Goal: Task Accomplishment & Management: Manage account settings

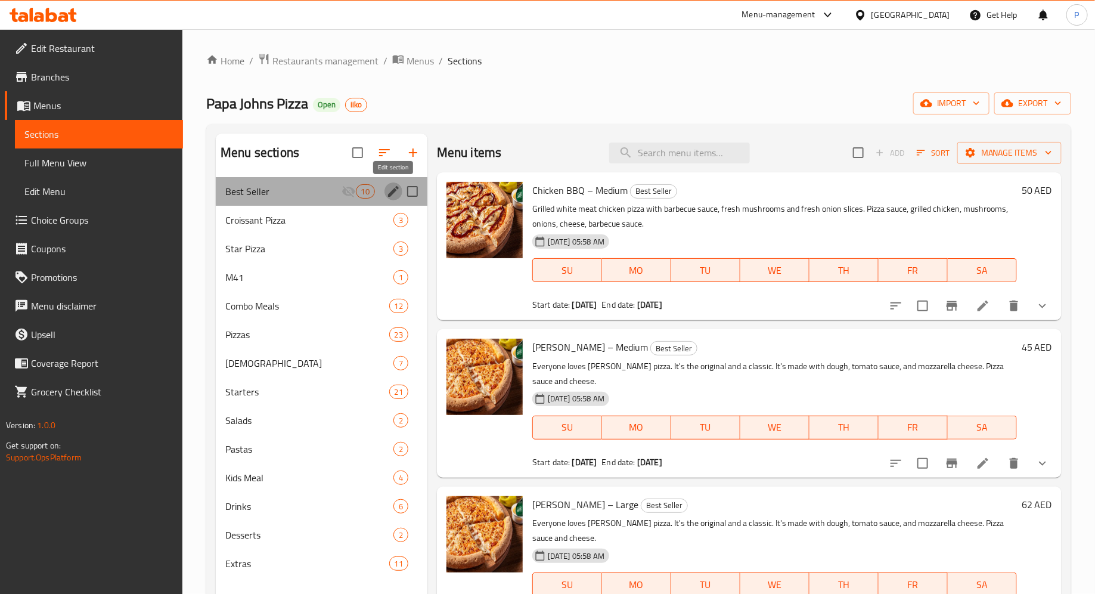
click at [395, 193] on icon "edit" at bounding box center [393, 191] width 14 height 14
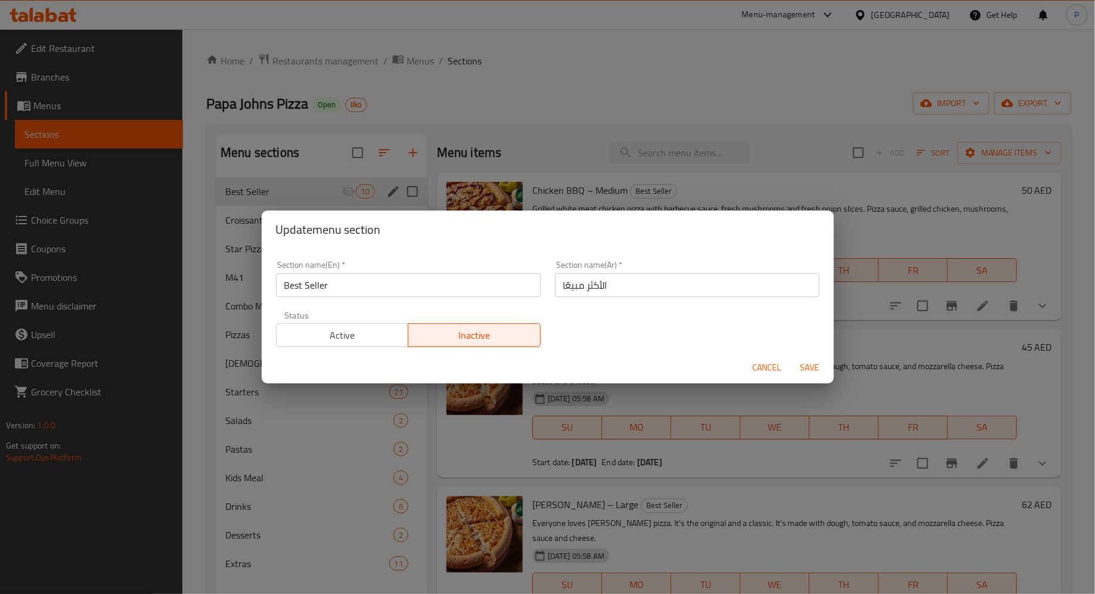
click at [358, 339] on span "Active" at bounding box center [342, 335] width 123 height 17
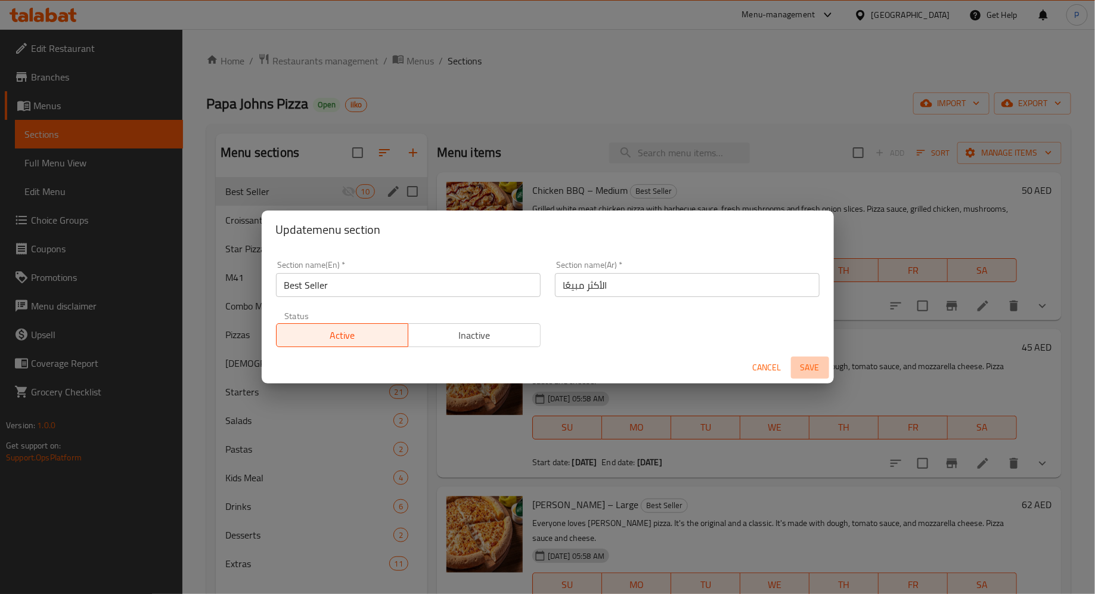
click at [806, 367] on span "Save" at bounding box center [810, 367] width 29 height 15
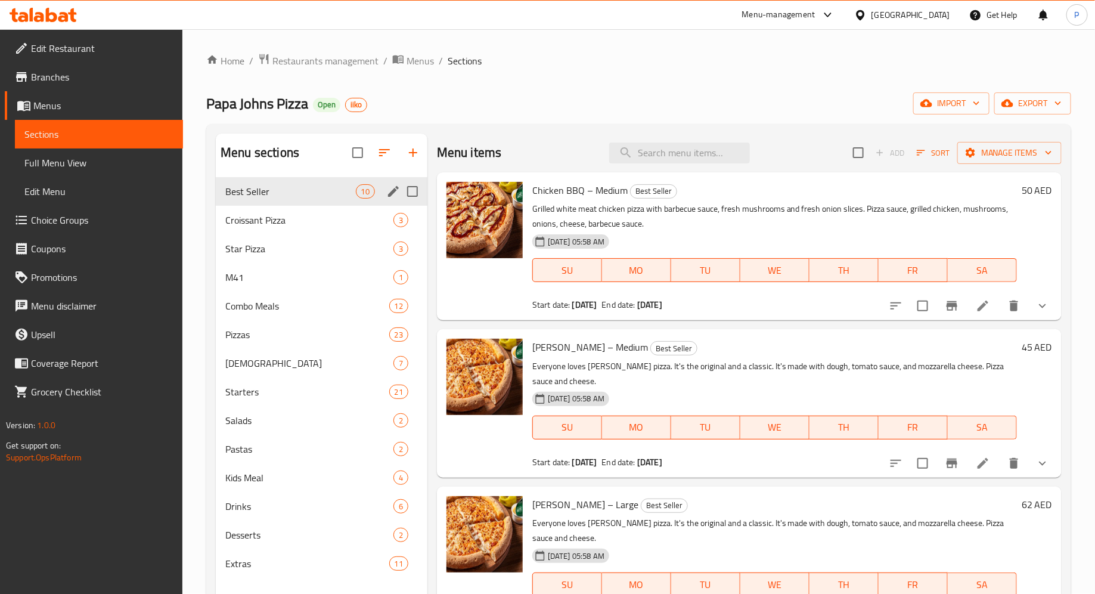
click at [396, 182] on div "Menu sections" at bounding box center [394, 191] width 18 height 18
click at [396, 185] on icon "edit" at bounding box center [393, 191] width 14 height 14
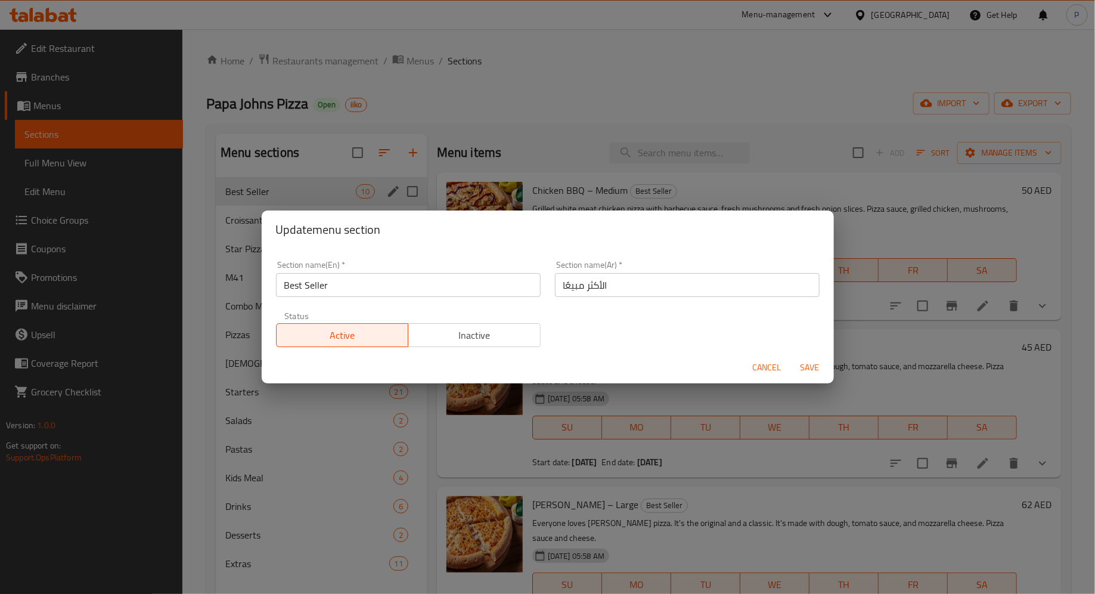
click at [479, 328] on span "Inactive" at bounding box center [474, 335] width 123 height 17
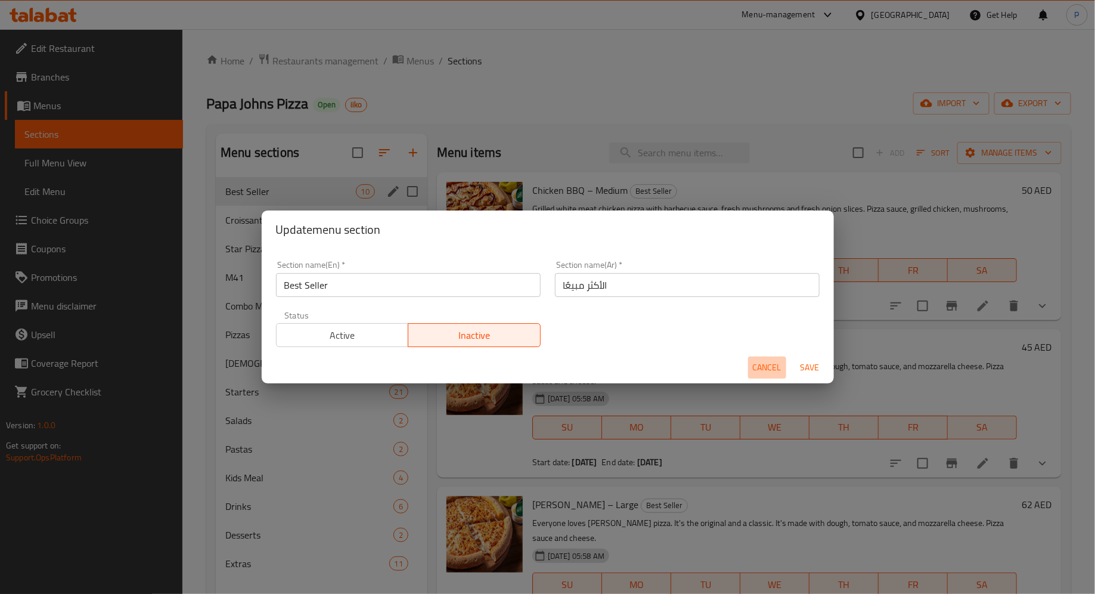
click at [777, 368] on span "Cancel" at bounding box center [767, 367] width 29 height 15
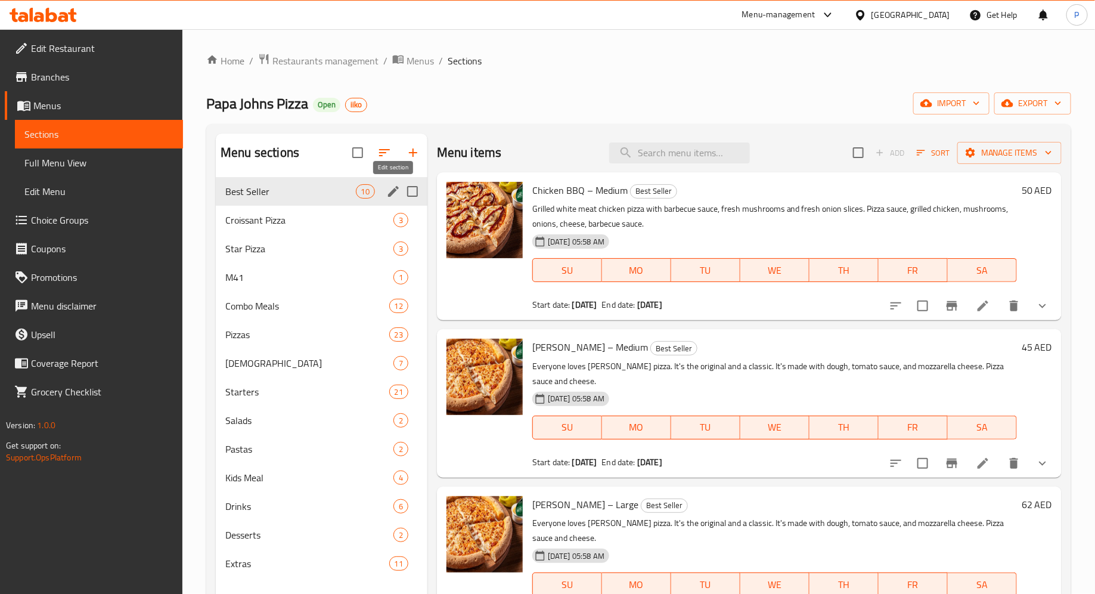
click at [388, 190] on icon "edit" at bounding box center [393, 191] width 14 height 14
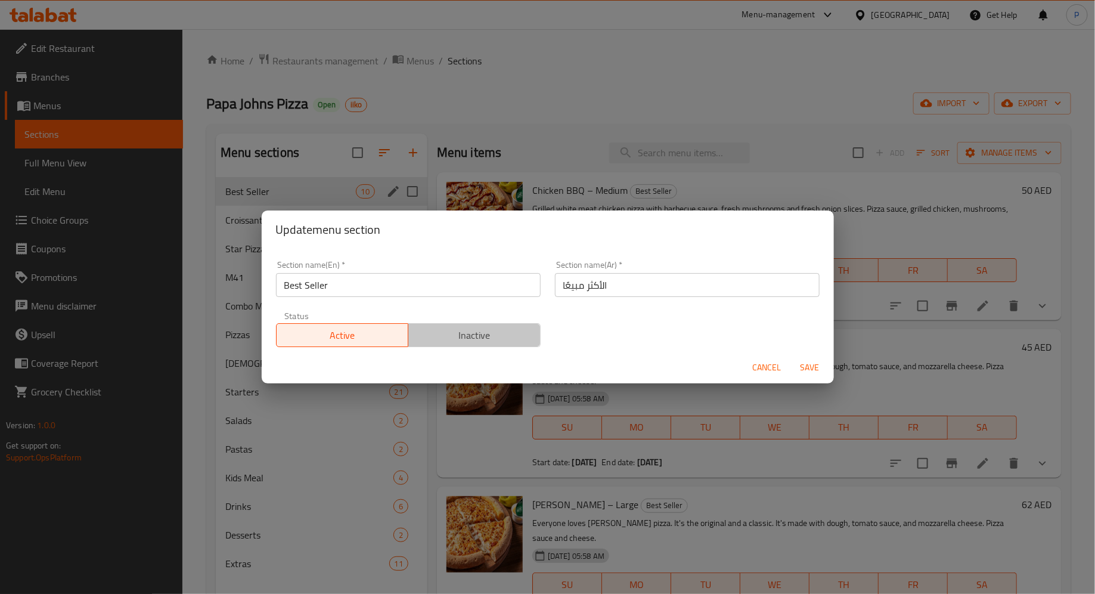
click at [468, 340] on span "Inactive" at bounding box center [474, 335] width 123 height 17
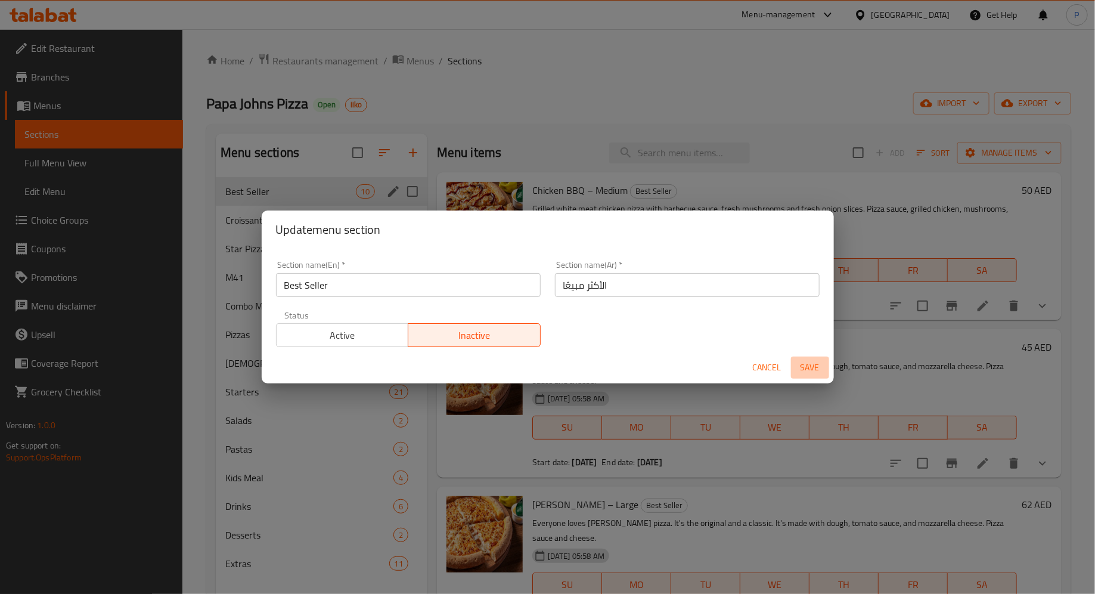
click at [819, 365] on span "Save" at bounding box center [810, 367] width 29 height 15
